Goal: Communication & Community: Answer question/provide support

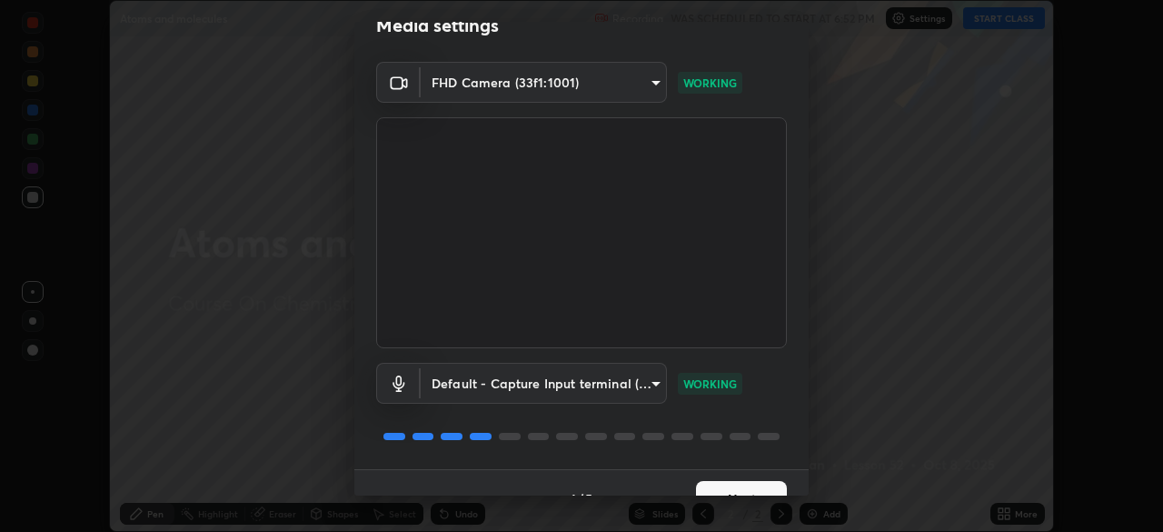
scroll to position [65, 0]
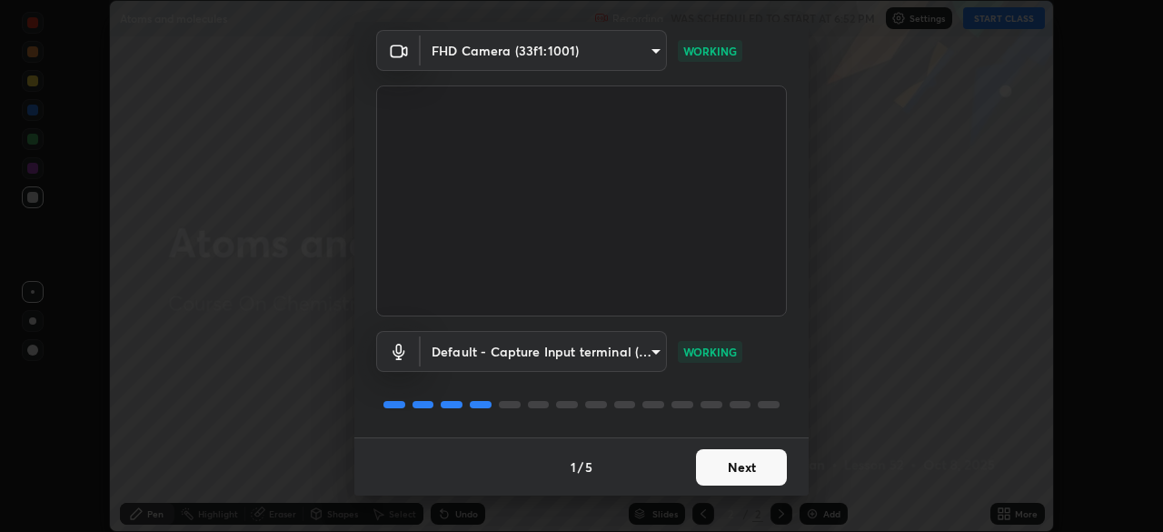
click at [723, 479] on button "Next" at bounding box center [741, 467] width 91 height 36
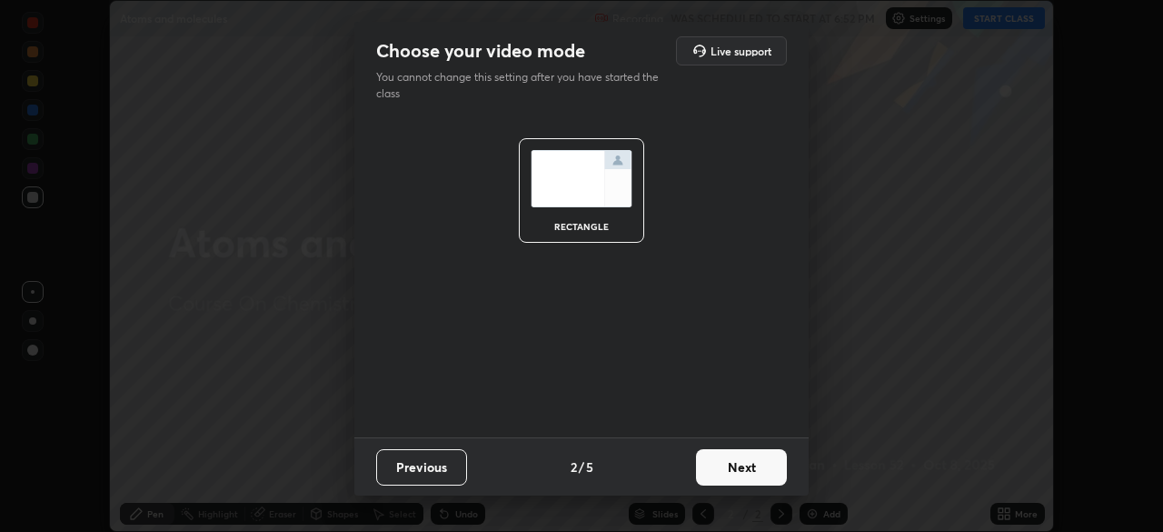
scroll to position [0, 0]
click at [725, 476] on button "Next" at bounding box center [741, 467] width 91 height 36
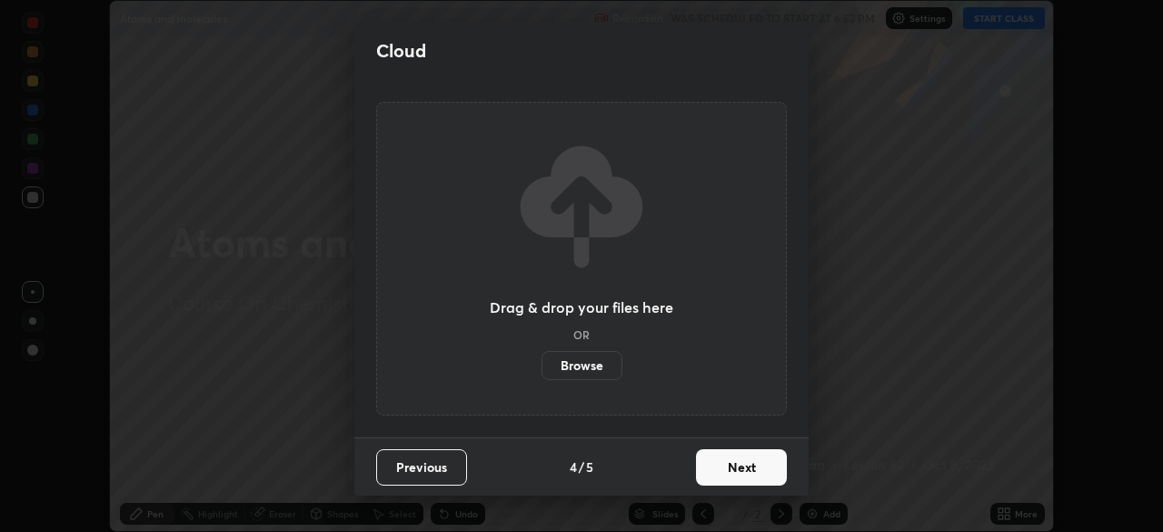
click at [732, 477] on button "Next" at bounding box center [741, 467] width 91 height 36
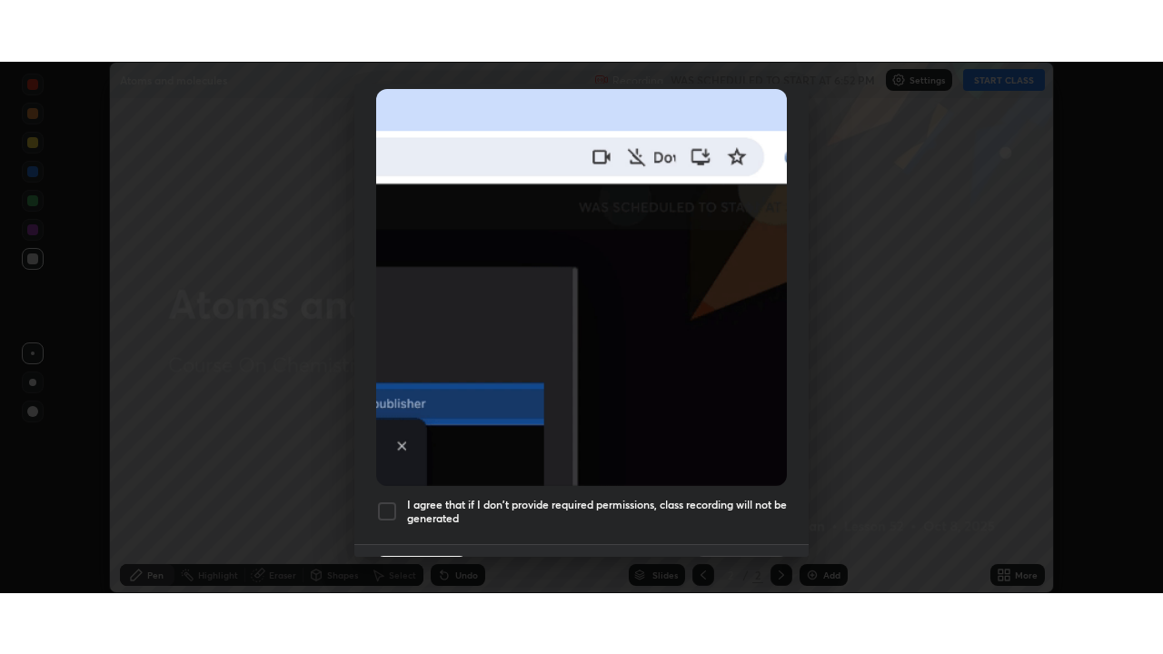
scroll to position [435, 0]
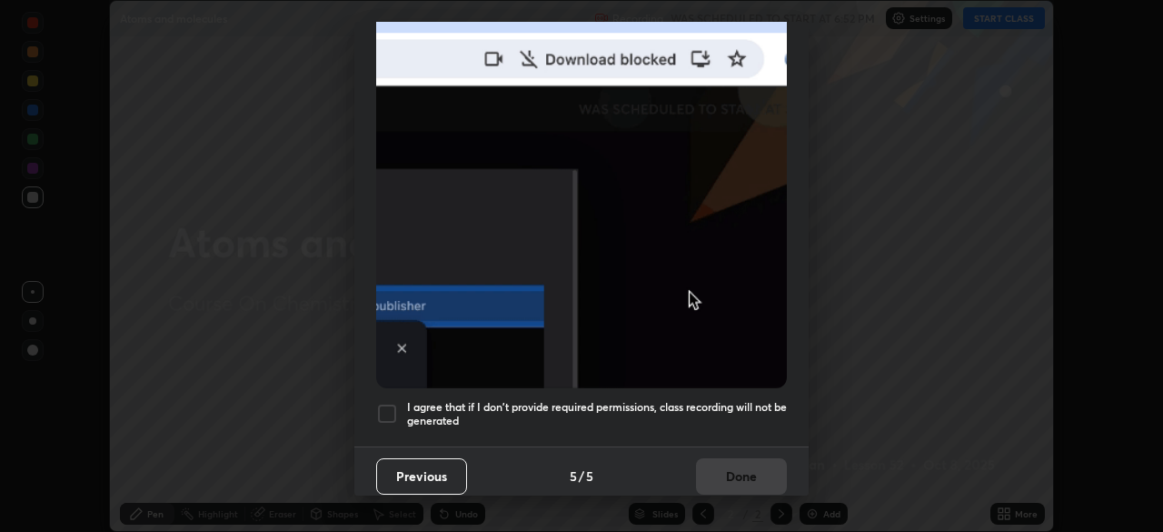
click at [391, 406] on div at bounding box center [387, 414] width 22 height 22
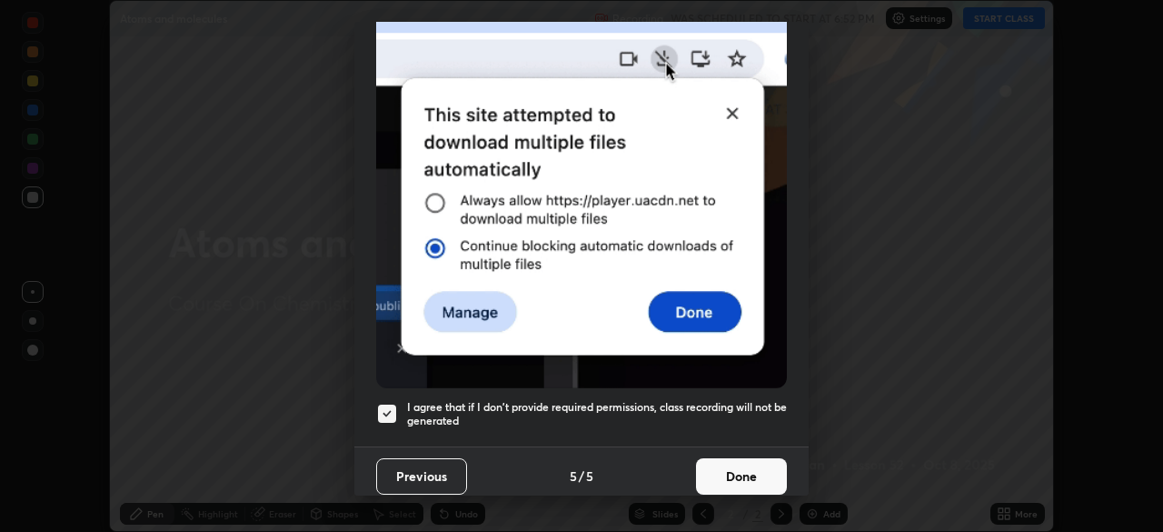
click at [722, 468] on button "Done" at bounding box center [741, 476] width 91 height 36
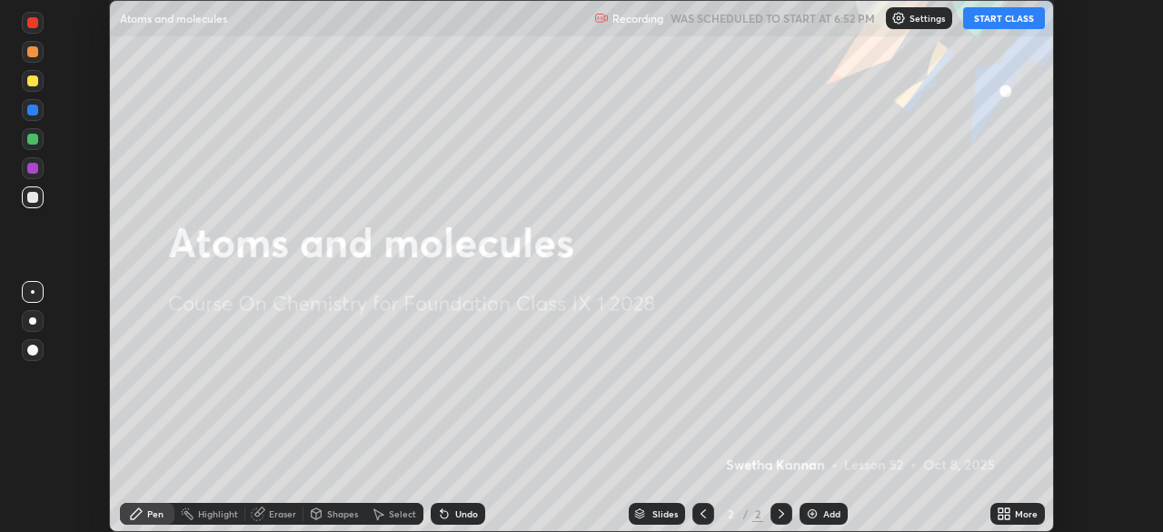
click at [995, 20] on button "START CLASS" at bounding box center [1004, 18] width 82 height 22
click at [1019, 512] on div "More" at bounding box center [1026, 513] width 23 height 9
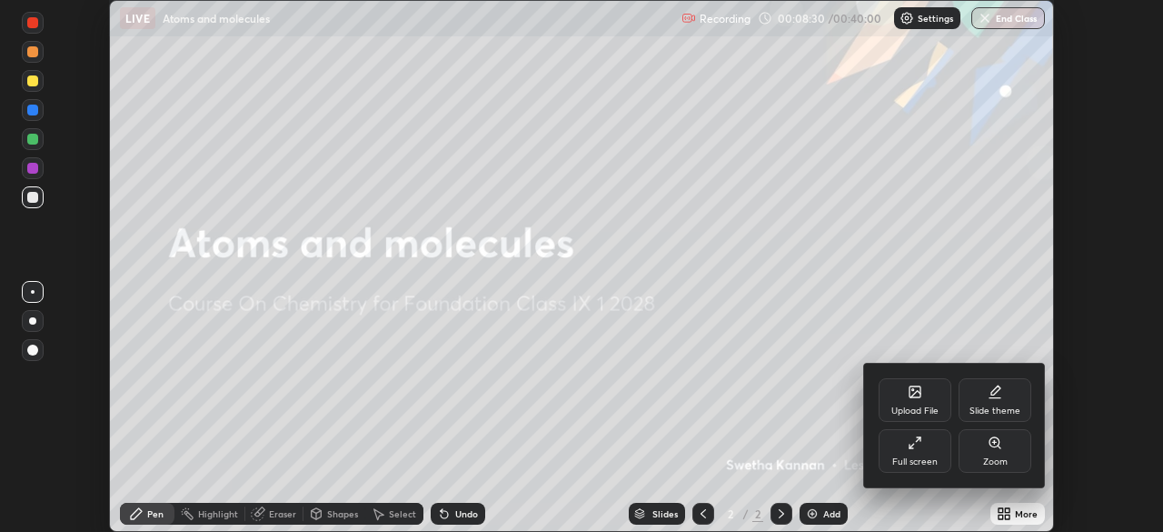
click at [932, 453] on div "Full screen" at bounding box center [915, 451] width 73 height 44
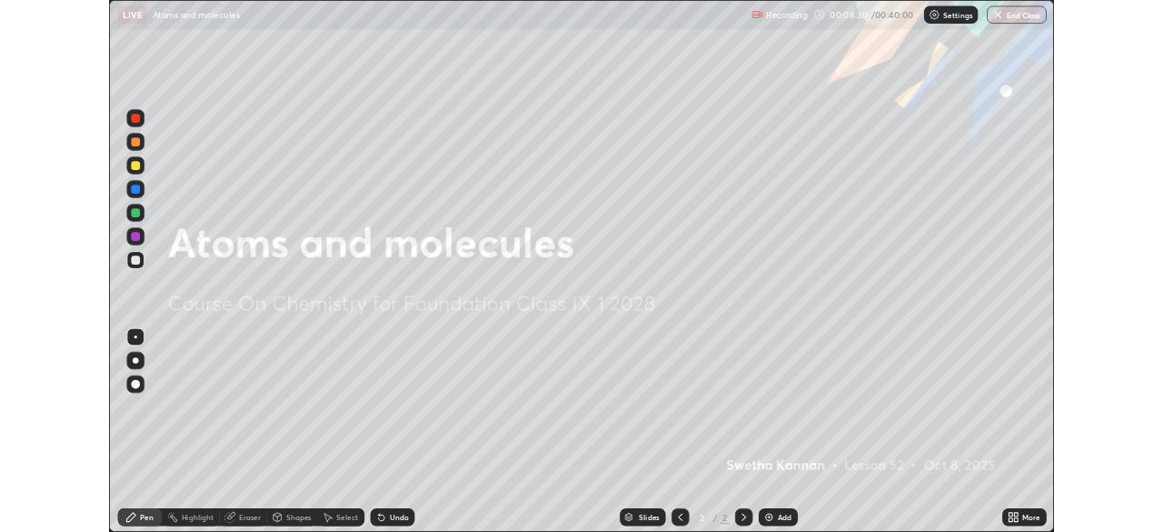
scroll to position [654, 1163]
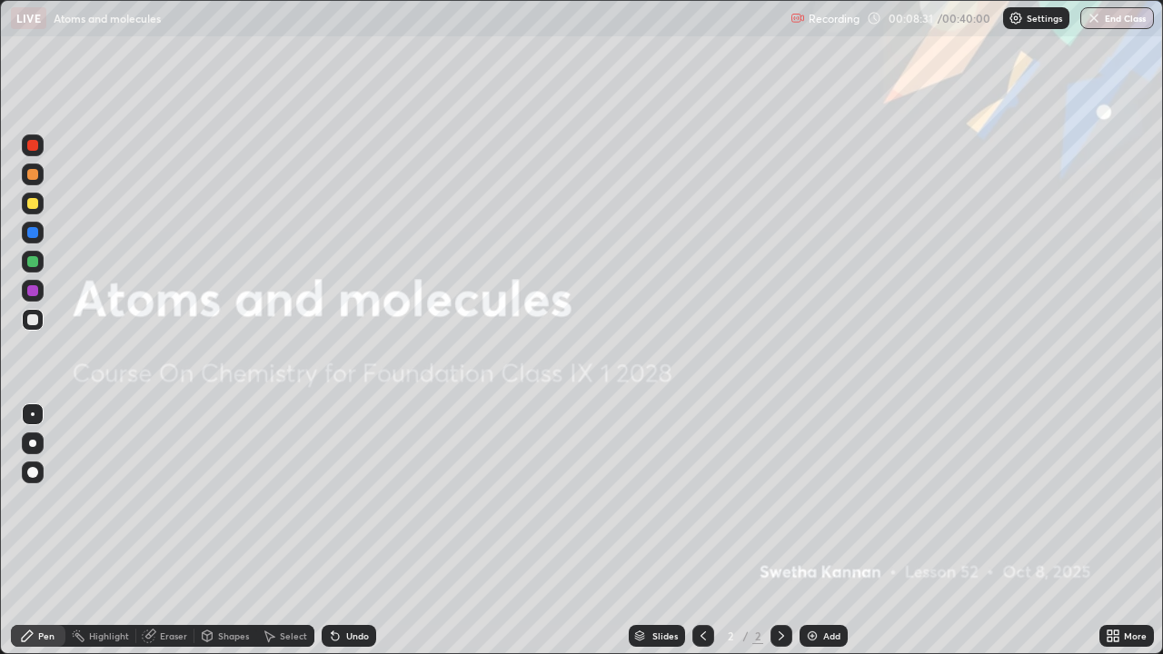
click at [823, 531] on div "Add" at bounding box center [831, 636] width 17 height 9
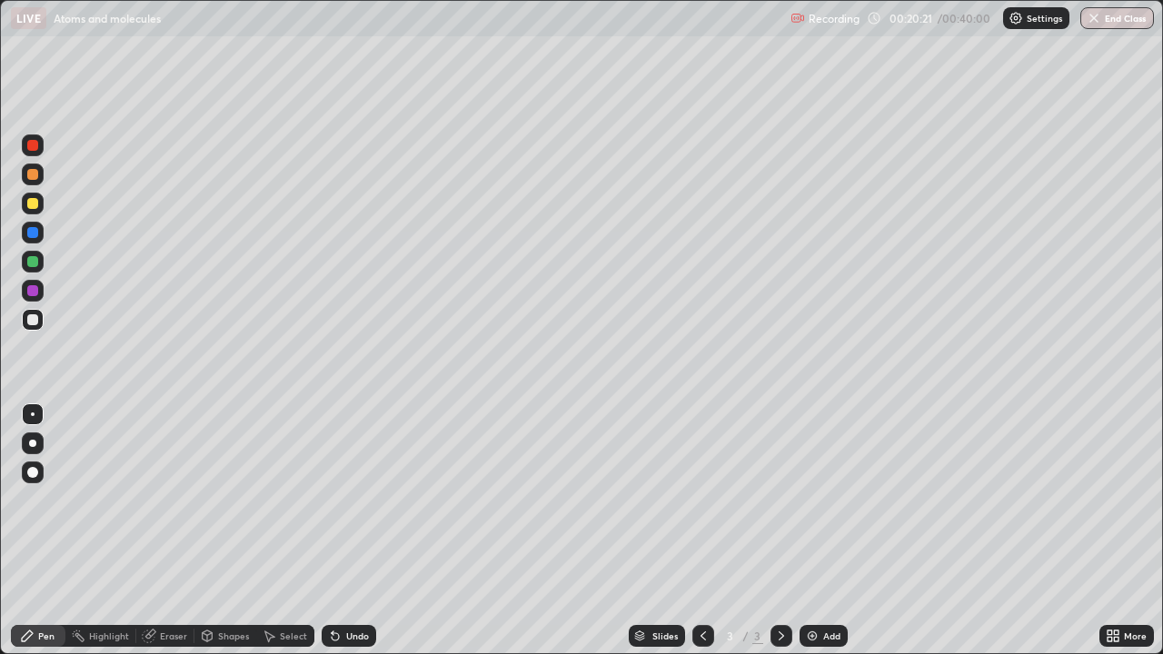
click at [809, 531] on img at bounding box center [812, 636] width 15 height 15
click at [34, 204] on div at bounding box center [32, 203] width 11 height 11
click at [35, 322] on div at bounding box center [32, 319] width 11 height 11
click at [33, 260] on div at bounding box center [32, 261] width 11 height 11
click at [30, 289] on div at bounding box center [32, 290] width 11 height 11
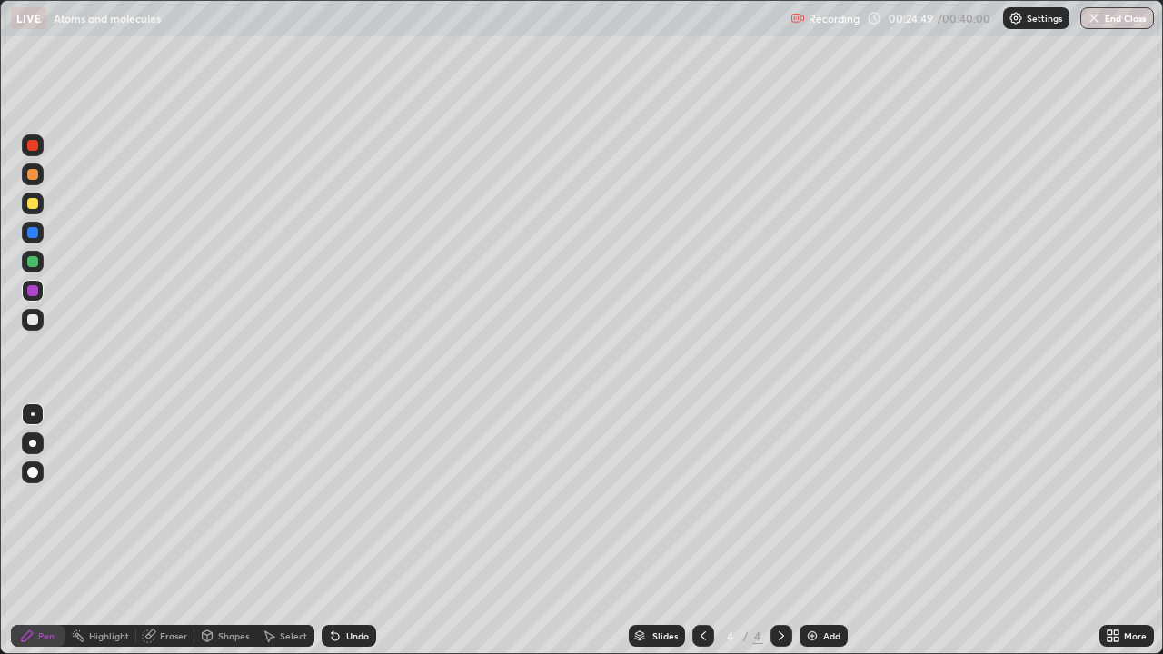
click at [32, 260] on div at bounding box center [32, 261] width 11 height 11
click at [809, 531] on img at bounding box center [812, 636] width 15 height 15
click at [31, 203] on div at bounding box center [32, 203] width 11 height 11
click at [31, 300] on div at bounding box center [33, 291] width 22 height 22
click at [33, 318] on div at bounding box center [32, 319] width 11 height 11
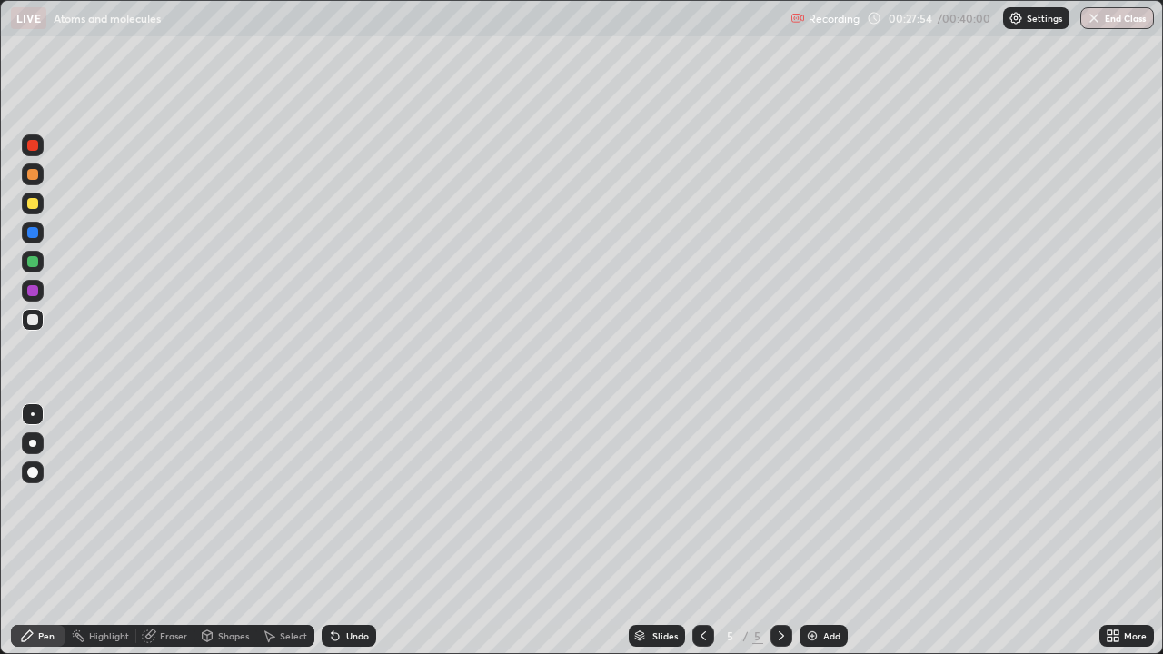
click at [35, 263] on div at bounding box center [32, 261] width 11 height 11
click at [33, 203] on div at bounding box center [32, 203] width 11 height 11
click at [32, 231] on div at bounding box center [32, 232] width 11 height 11
click at [32, 261] on div at bounding box center [32, 261] width 11 height 11
click at [333, 531] on icon at bounding box center [335, 636] width 7 height 7
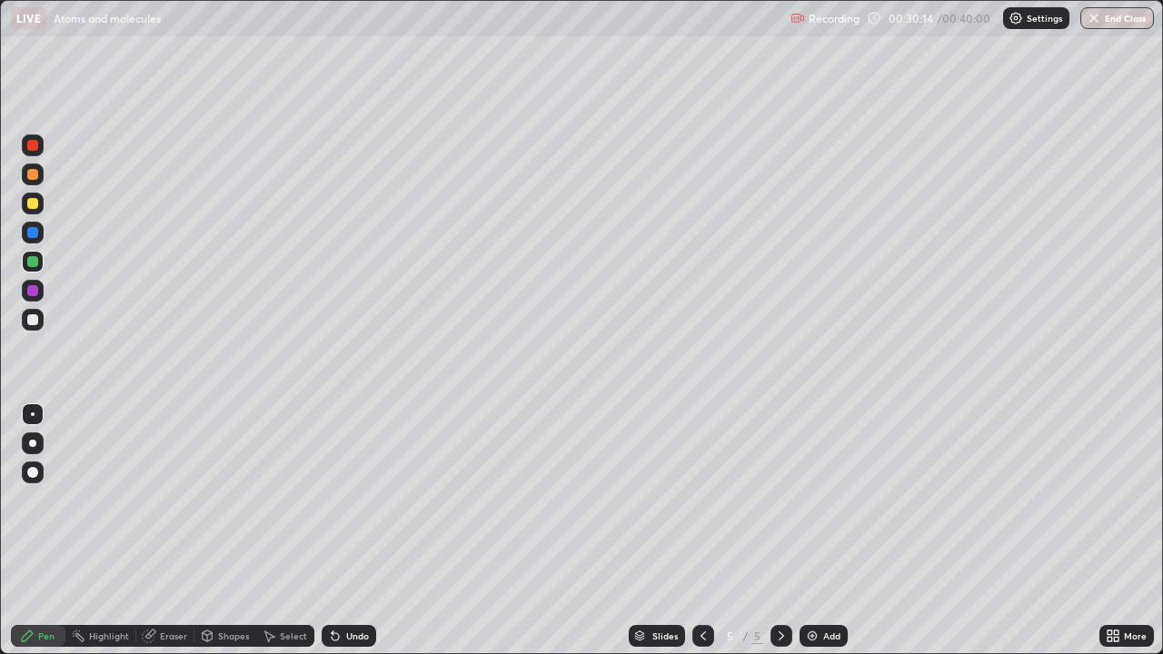
click at [813, 531] on img at bounding box center [812, 636] width 15 height 15
click at [32, 234] on div at bounding box center [32, 232] width 11 height 11
click at [31, 287] on div at bounding box center [32, 290] width 11 height 11
click at [26, 323] on div at bounding box center [33, 320] width 22 height 22
click at [29, 294] on div at bounding box center [32, 290] width 11 height 11
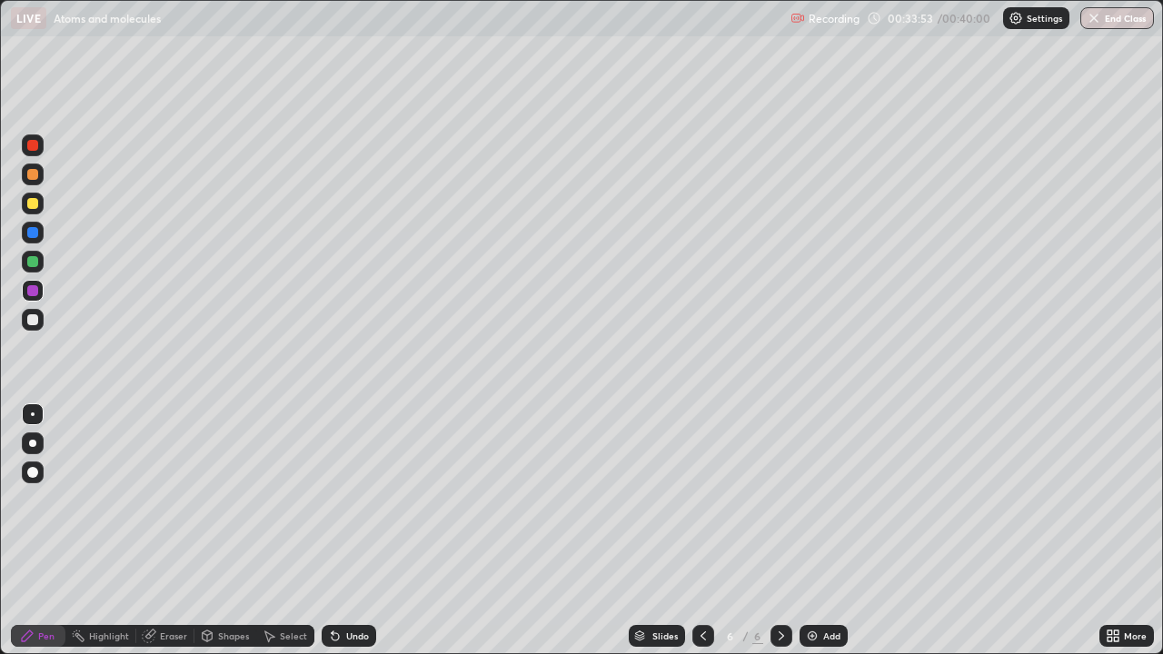
click at [815, 531] on img at bounding box center [812, 636] width 15 height 15
click at [30, 268] on div at bounding box center [33, 262] width 22 height 22
click at [27, 324] on div at bounding box center [33, 320] width 22 height 22
click at [25, 321] on div at bounding box center [33, 320] width 22 height 22
click at [35, 264] on div at bounding box center [32, 261] width 11 height 11
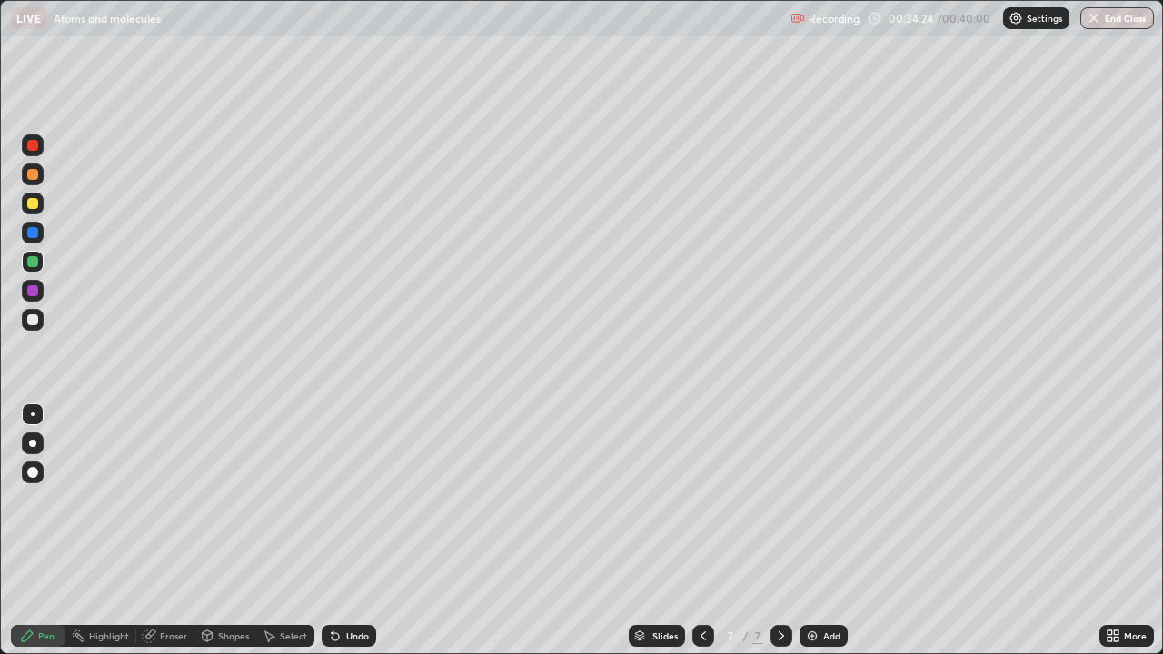
click at [30, 234] on div at bounding box center [32, 232] width 11 height 11
click at [811, 531] on img at bounding box center [812, 636] width 15 height 15
click at [32, 295] on div at bounding box center [32, 290] width 11 height 11
click at [30, 321] on div at bounding box center [32, 319] width 11 height 11
click at [348, 531] on div "Undo" at bounding box center [357, 636] width 23 height 9
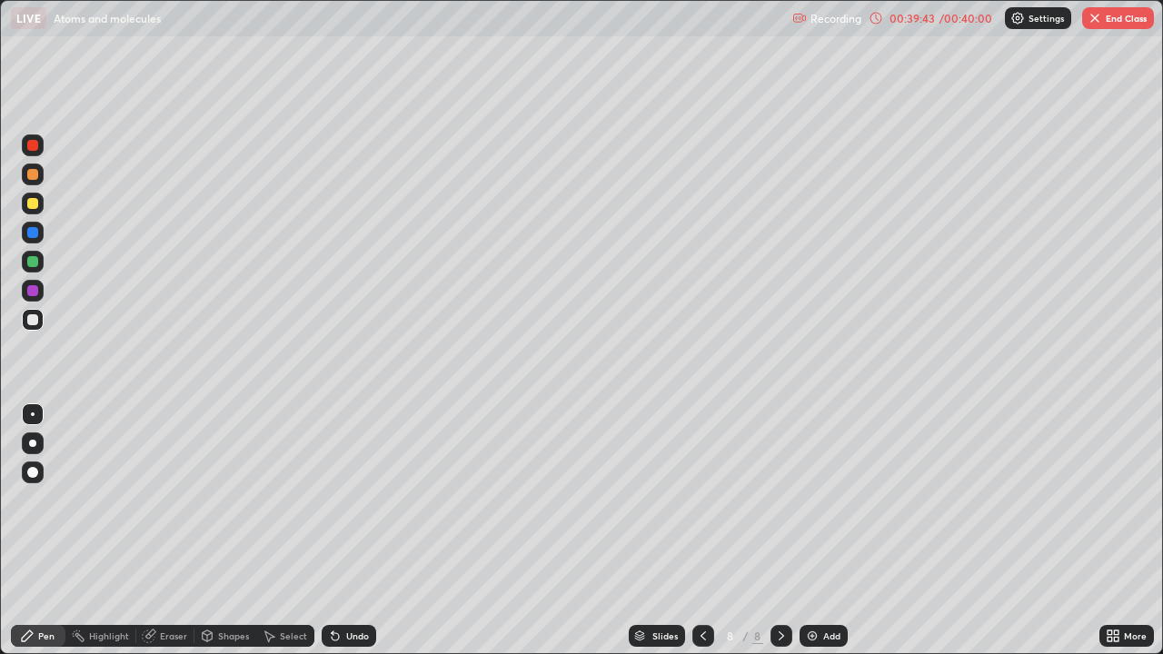
click at [154, 531] on icon at bounding box center [149, 636] width 15 height 15
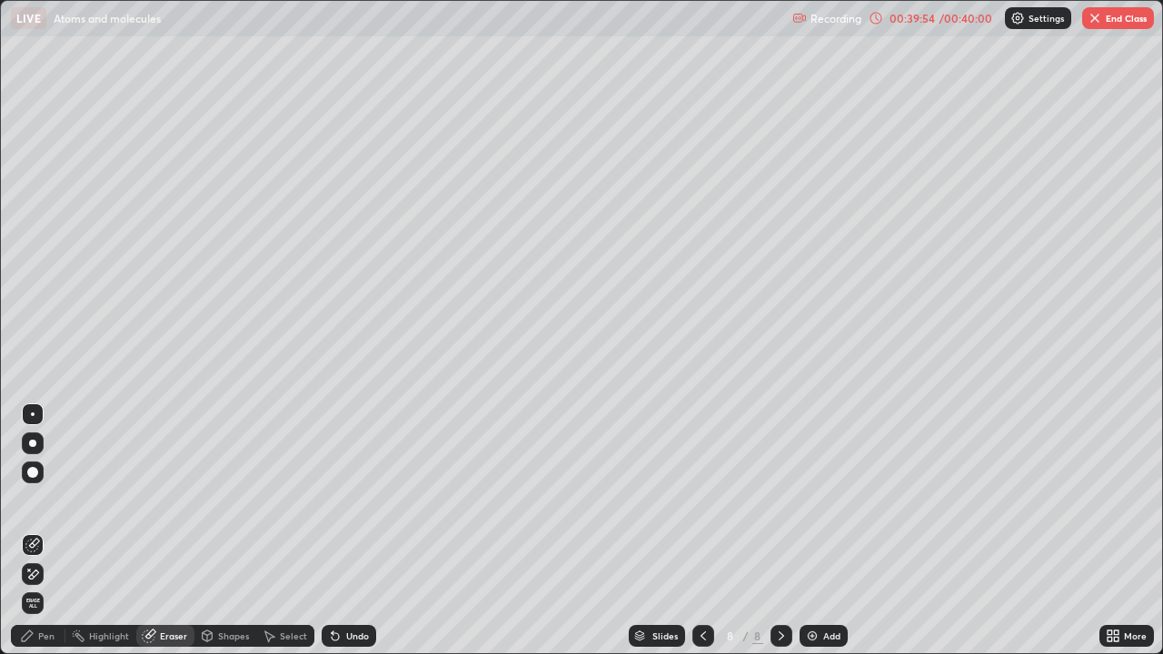
click at [48, 531] on div "Pen" at bounding box center [46, 636] width 16 height 9
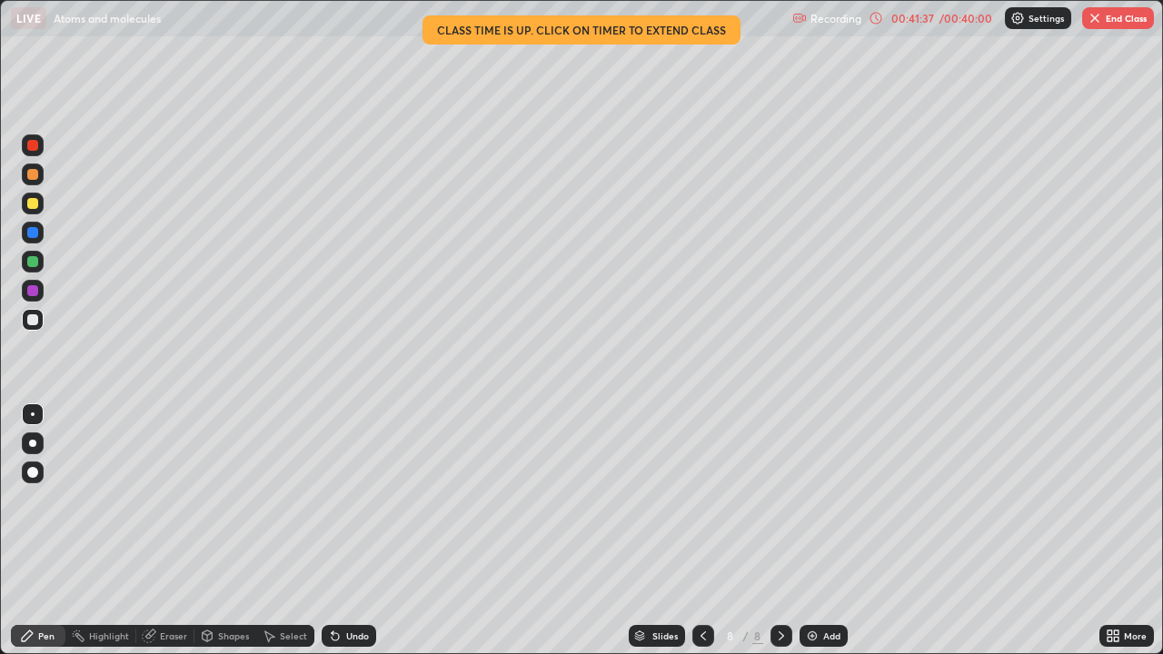
click at [1127, 19] on button "End Class" at bounding box center [1118, 18] width 72 height 22
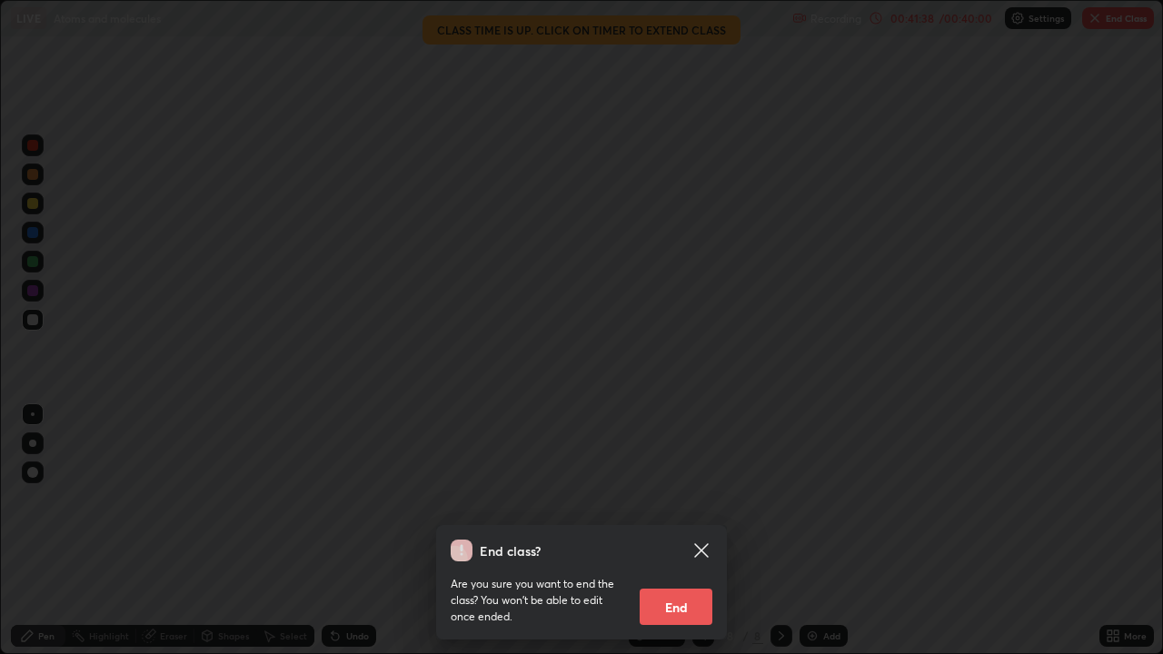
click at [673, 531] on button "End" at bounding box center [676, 607] width 73 height 36
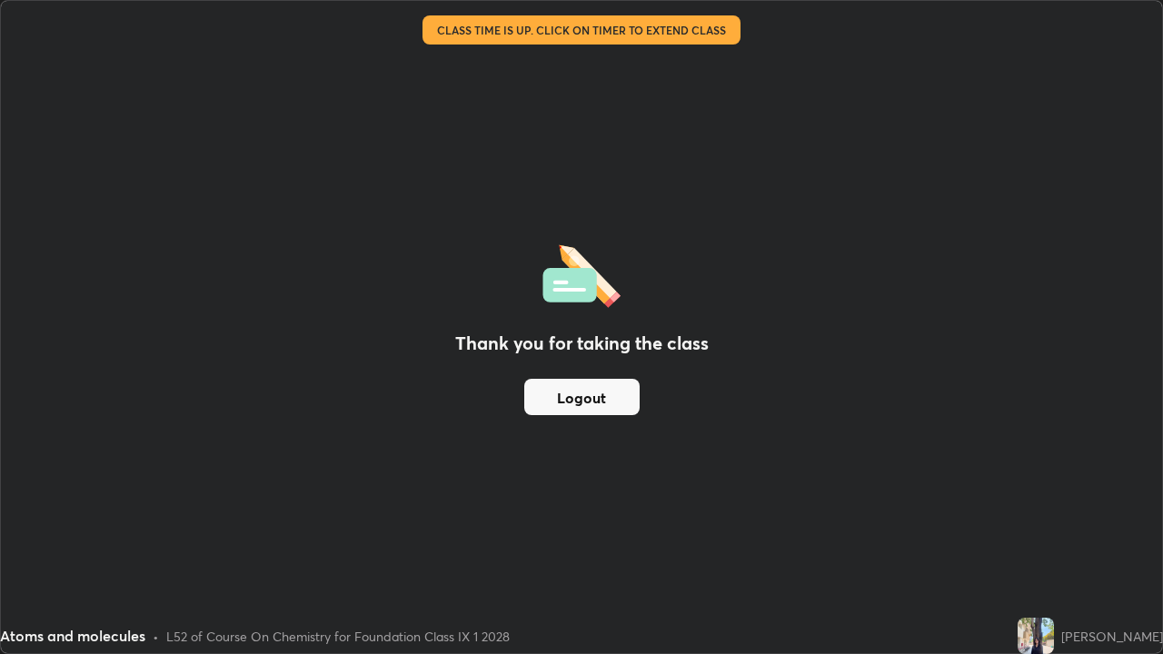
click at [616, 396] on button "Logout" at bounding box center [581, 397] width 115 height 36
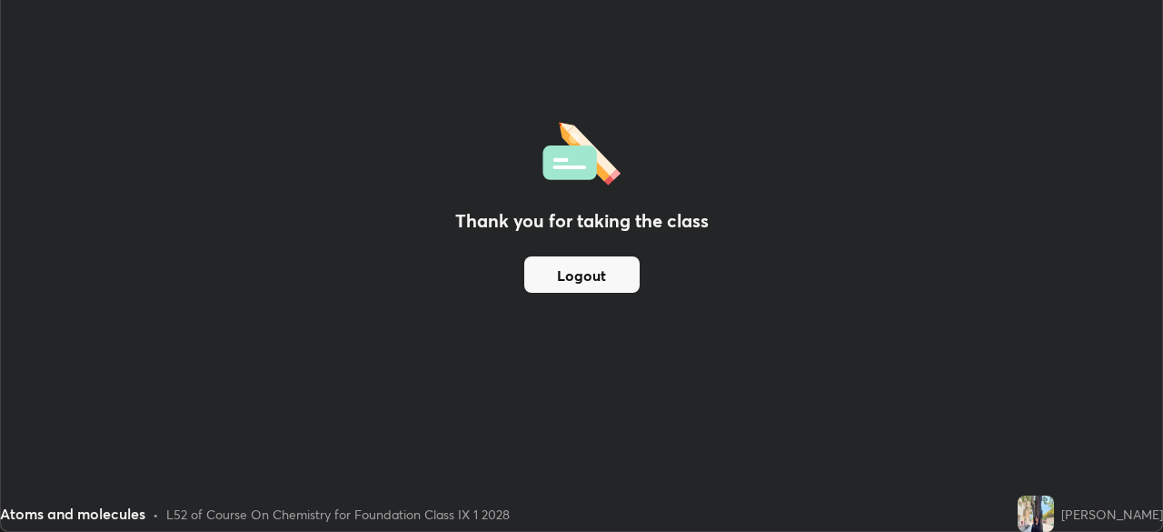
scroll to position [90343, 89711]
